Goal: Use online tool/utility: Utilize a website feature to perform a specific function

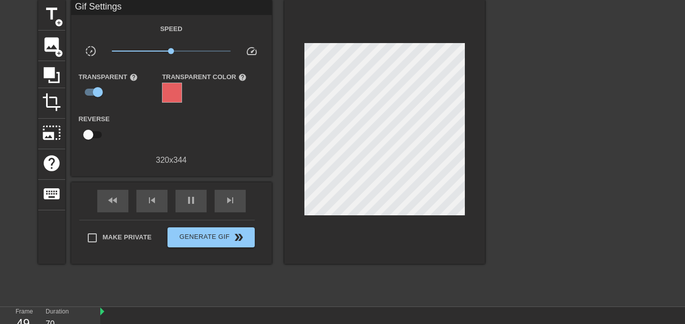
scroll to position [9, 0]
type input "60"
click at [89, 136] on input "checkbox" at bounding box center [88, 134] width 57 height 19
checkbox input "true"
type input "60"
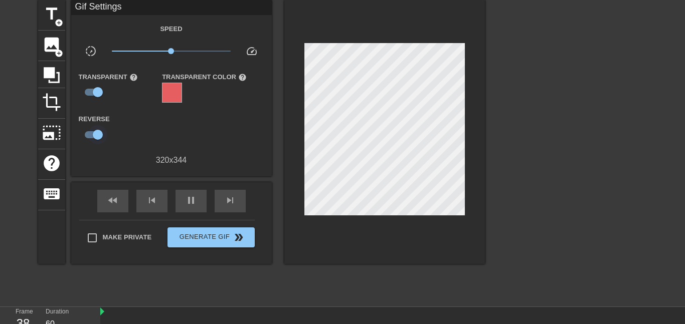
click at [89, 136] on input "checkbox" at bounding box center [97, 134] width 57 height 19
checkbox input "false"
click at [56, 144] on div "photo_size_select_large" at bounding box center [51, 134] width 27 height 31
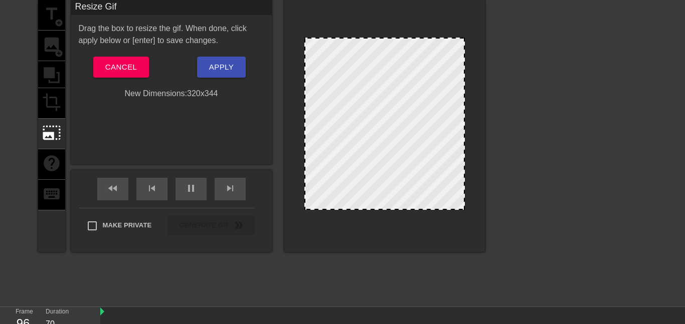
click at [49, 105] on div "title add_circle image add_circle crop photo_size_select_large help keyboard" at bounding box center [51, 126] width 27 height 252
click at [49, 98] on div "title add_circle image add_circle crop photo_size_select_large help keyboard" at bounding box center [51, 126] width 27 height 252
click at [122, 70] on span "Cancel" at bounding box center [121, 67] width 32 height 13
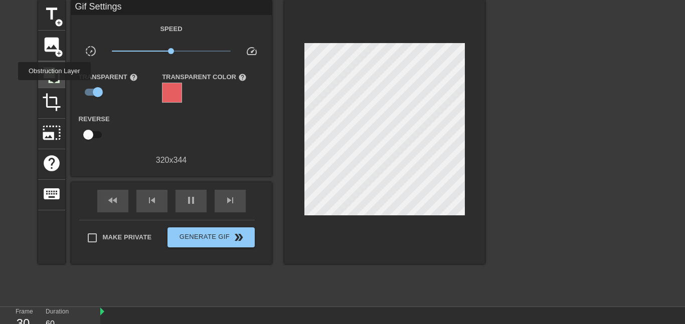
click at [53, 87] on div at bounding box center [51, 74] width 27 height 27
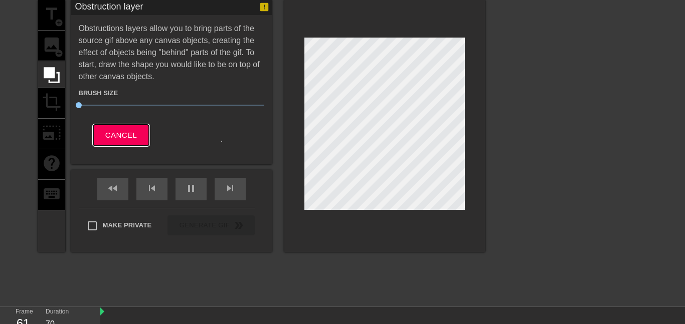
click at [103, 138] on button "Cancel" at bounding box center [121, 135] width 56 height 21
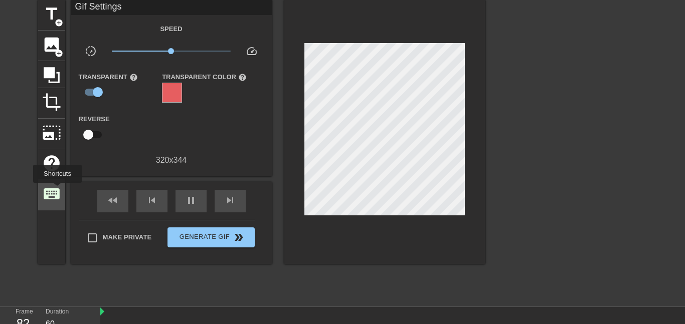
click at [58, 190] on span "keyboard" at bounding box center [51, 193] width 19 height 19
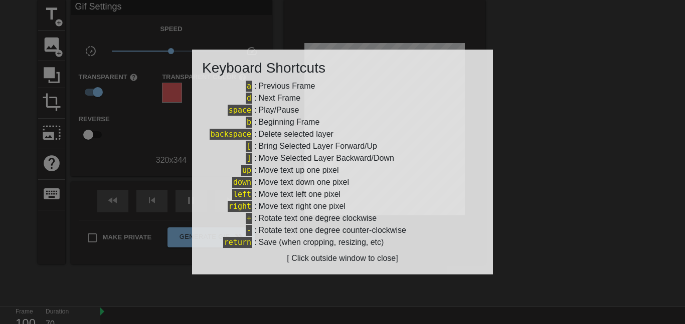
click at [123, 176] on div at bounding box center [342, 162] width 685 height 324
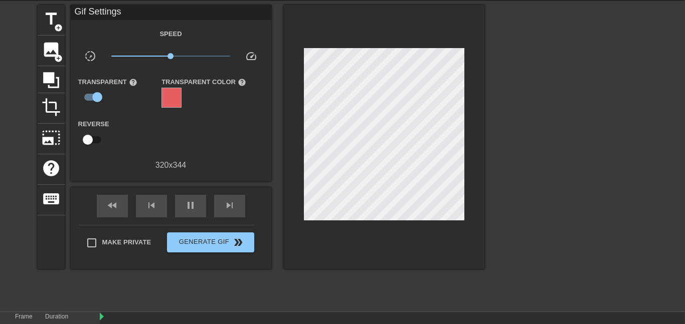
scroll to position [0, 1]
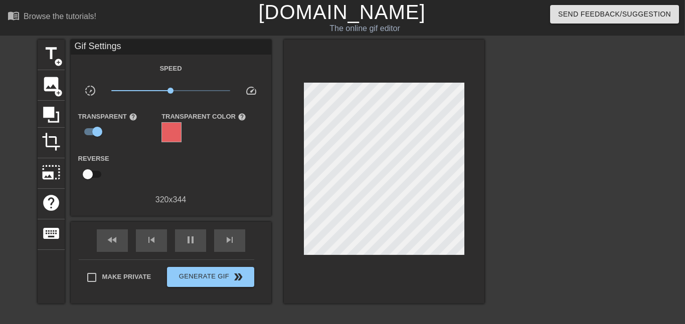
type input "70"
